Goal: Information Seeking & Learning: Learn about a topic

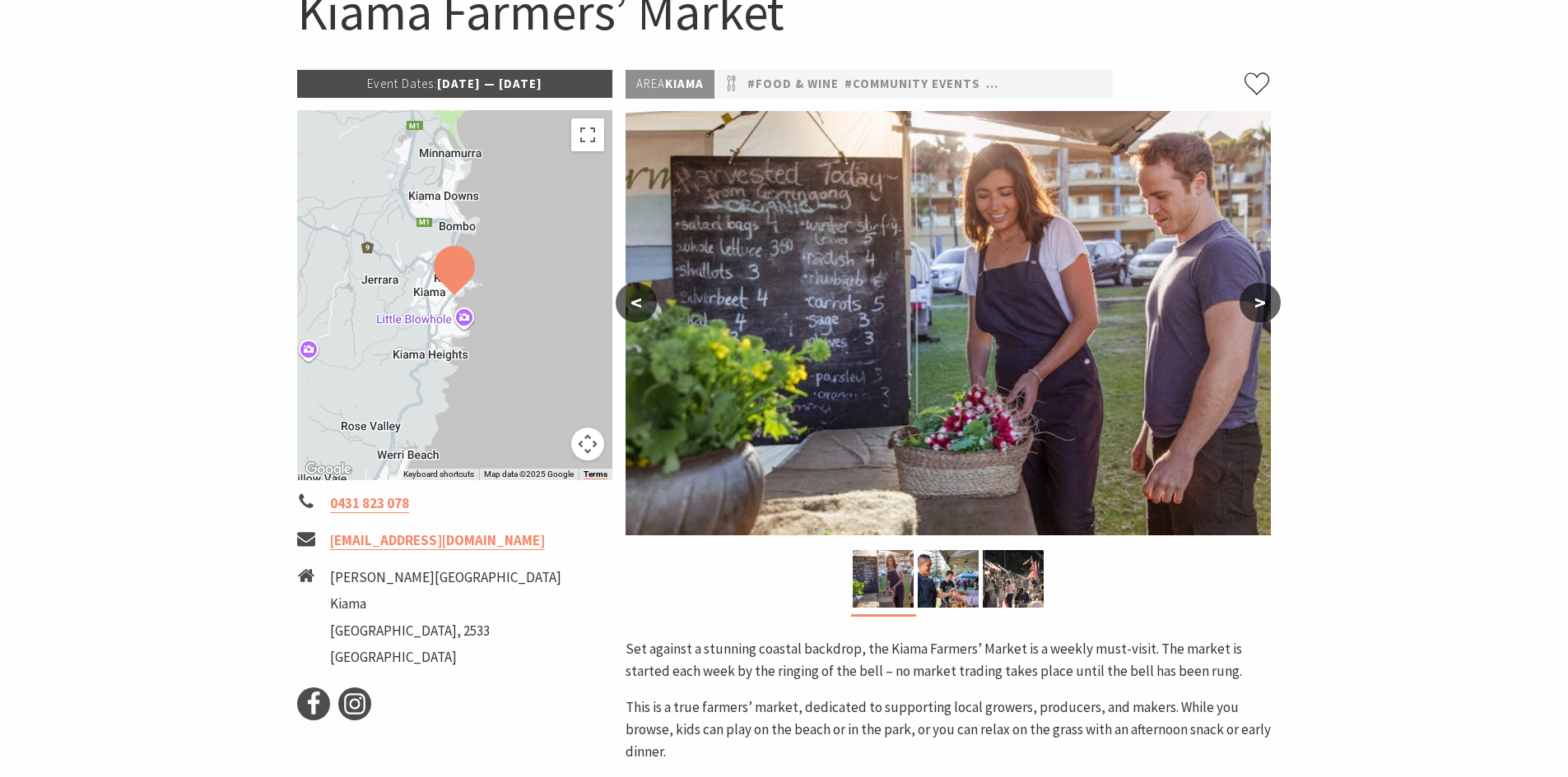
scroll to position [164, 0]
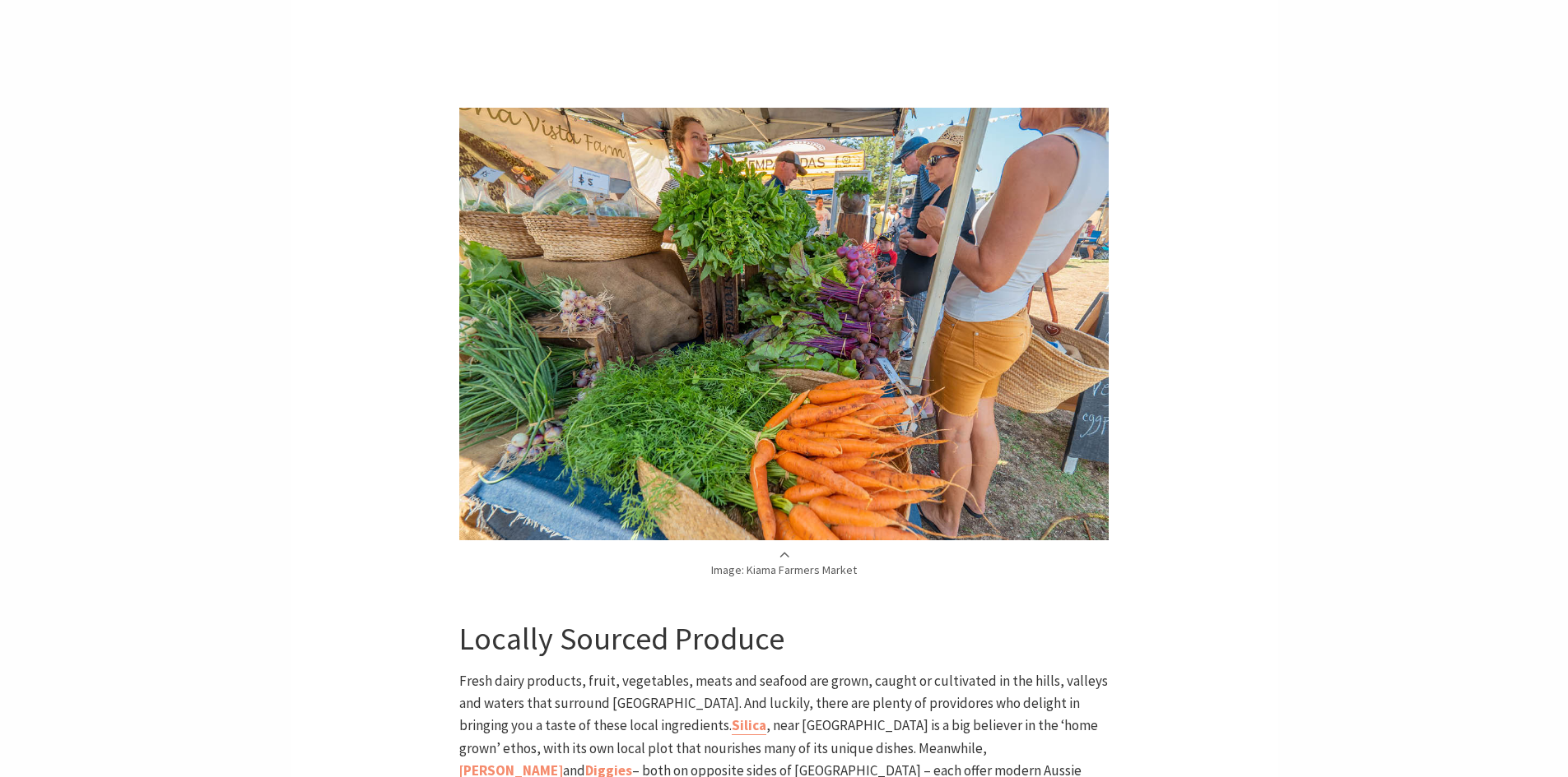
scroll to position [1892, 0]
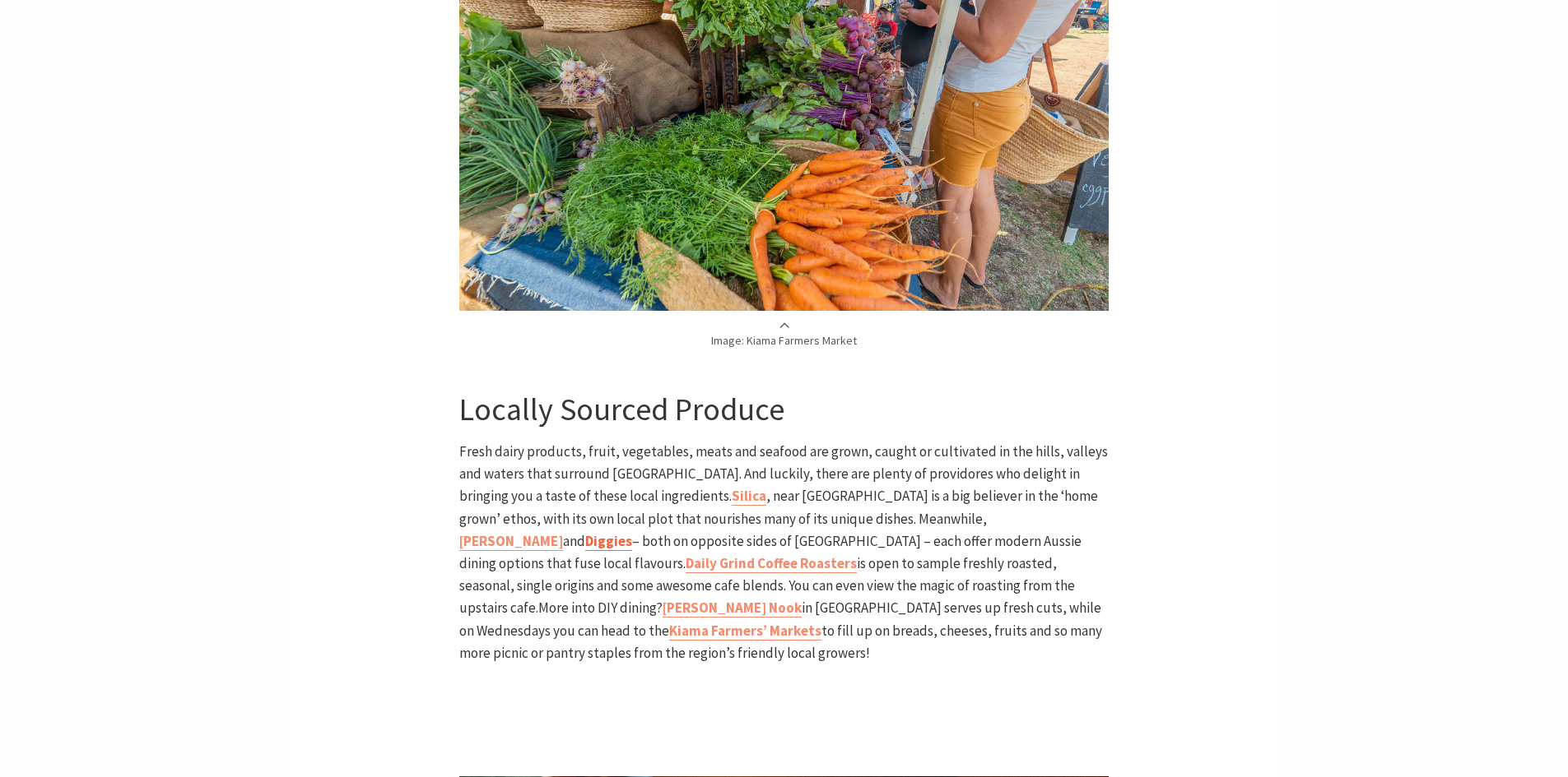
click at [632, 533] on b "Diggies" at bounding box center [609, 541] width 47 height 18
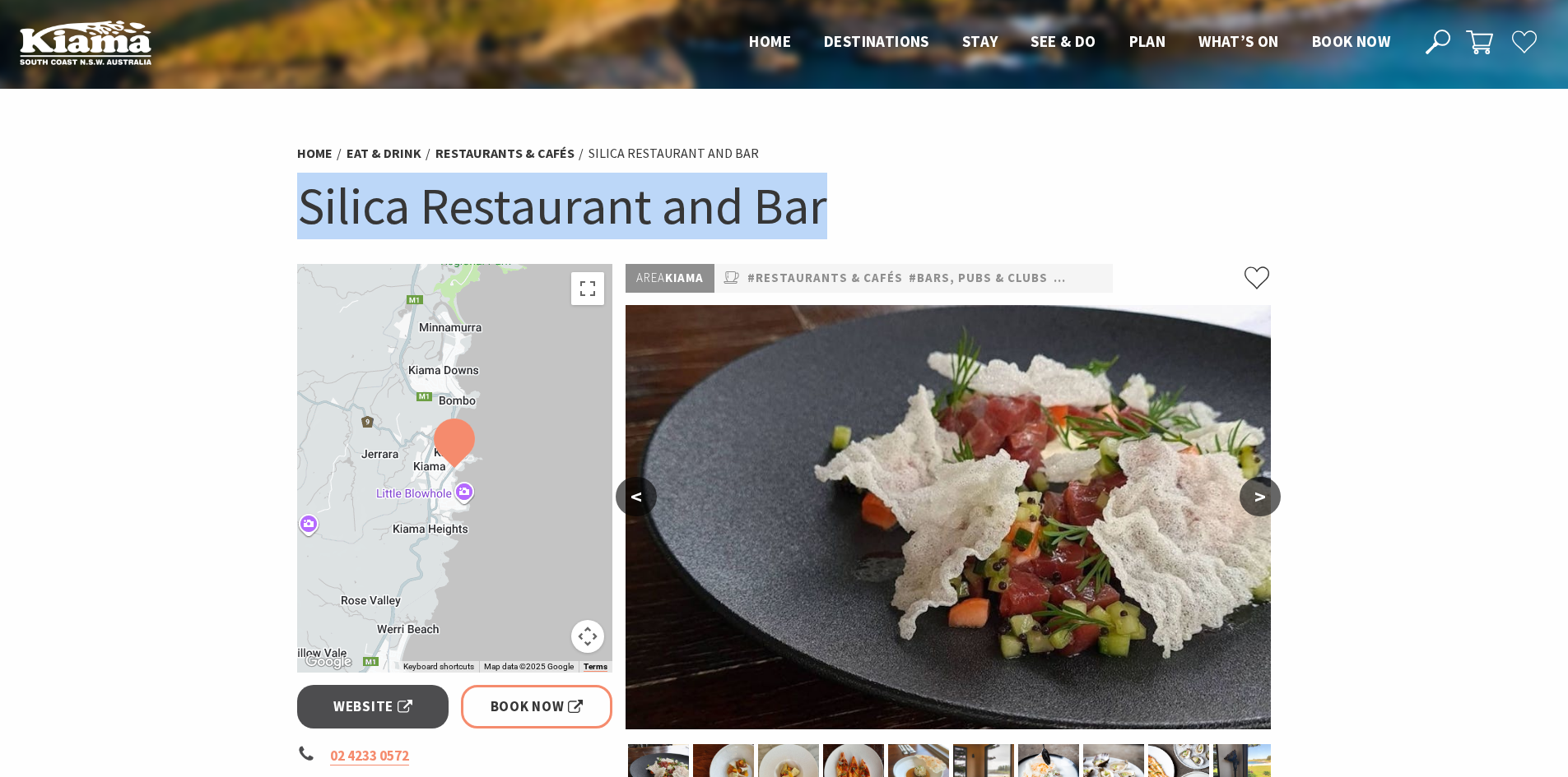
drag, startPoint x: 808, startPoint y: 207, endPoint x: 252, endPoint y: 195, distance: 556.1
click at [252, 195] on section "Home Eat & Drink Restaurants & Cafés Silica Restaurant and Bar Silica Restauran…" at bounding box center [784, 685] width 1568 height 1193
copy h1 "Silica Restaurant and Bar"
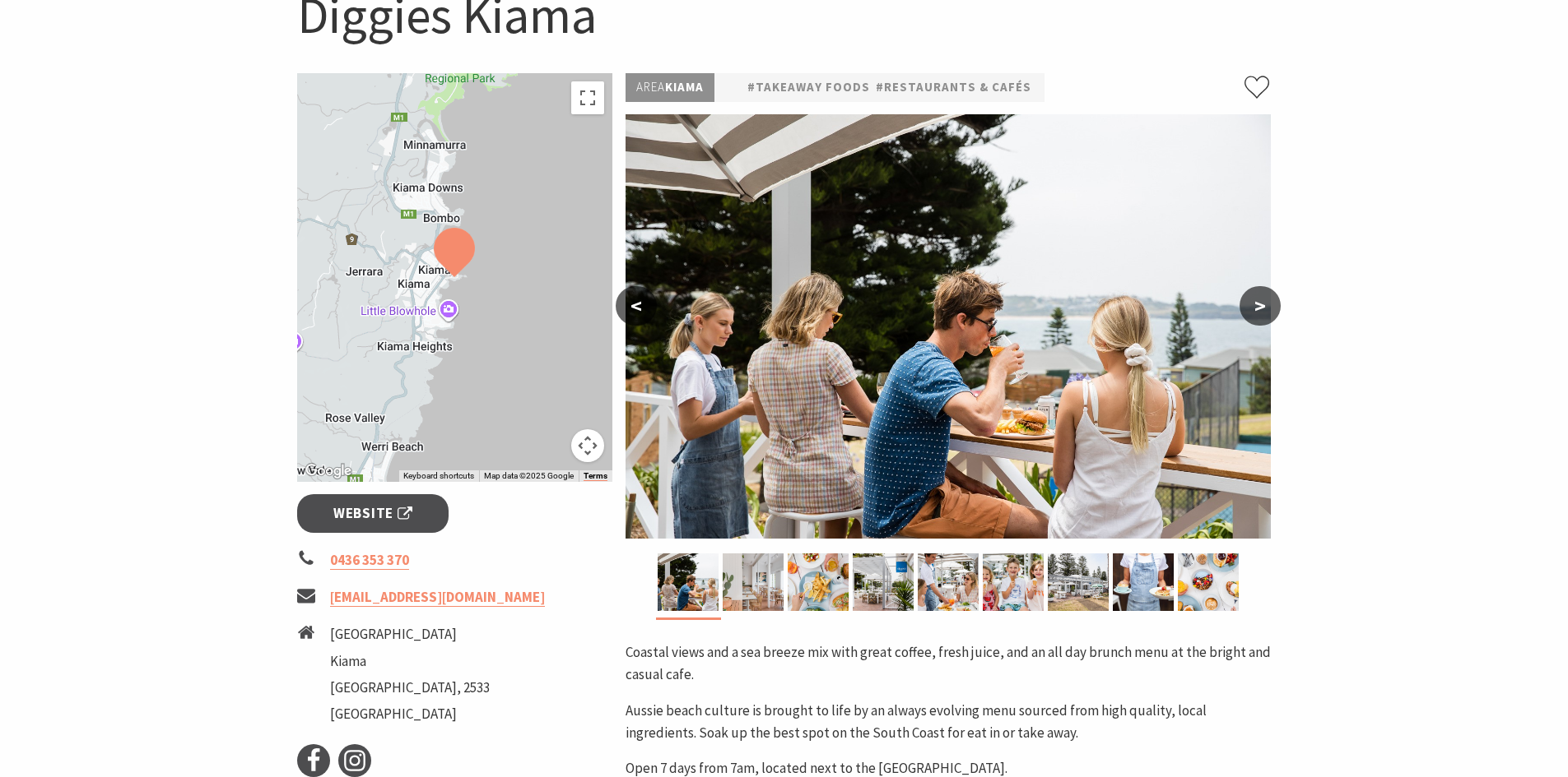
scroll to position [411, 0]
